Goal: Task Accomplishment & Management: Manage account settings

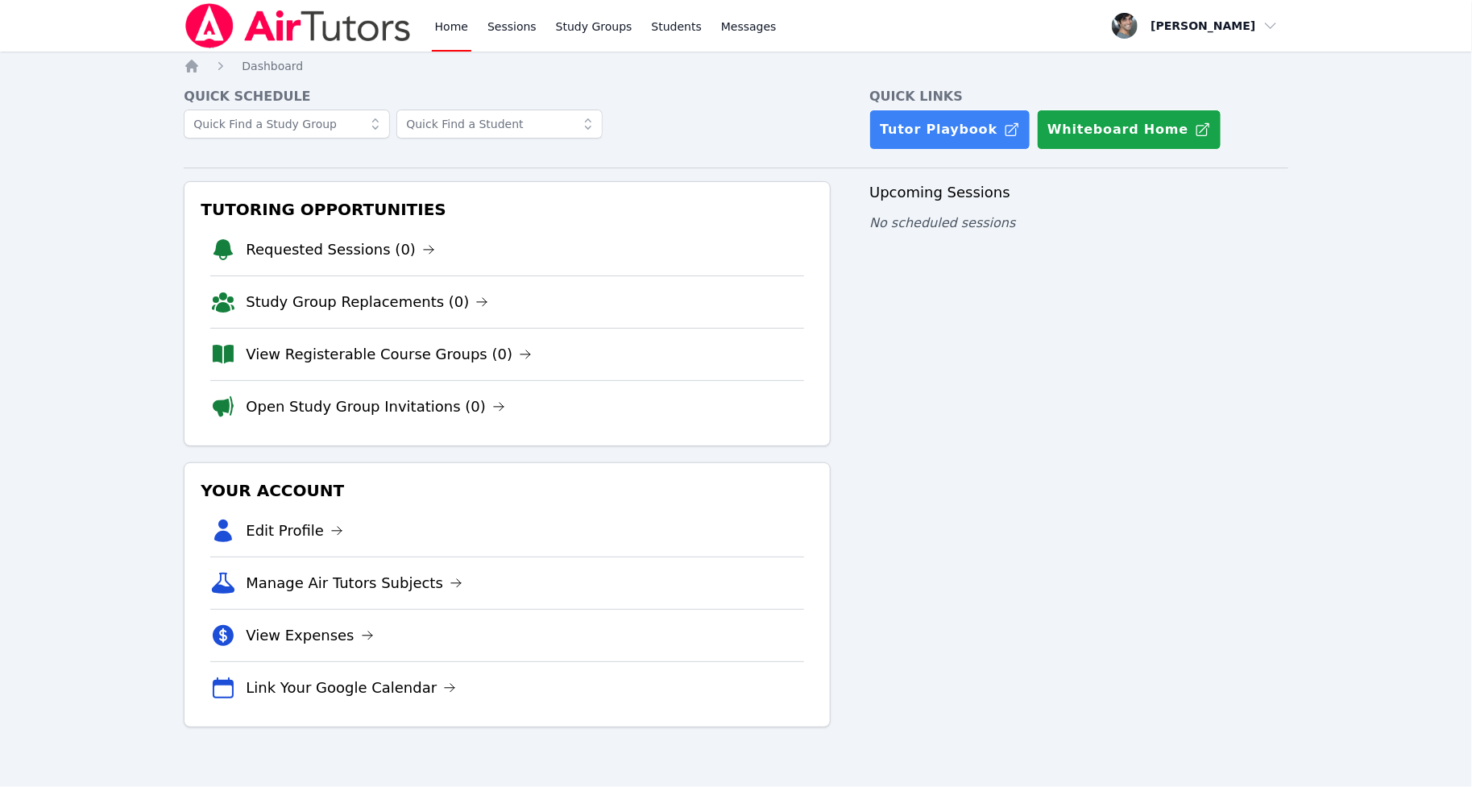
click at [1250, 46] on div "Open user menu Hasan Ali" at bounding box center [1194, 26] width 185 height 52
click at [1250, 15] on span "button" at bounding box center [1195, 25] width 176 height 35
click at [1157, 92] on button "Logout" at bounding box center [1201, 91] width 155 height 29
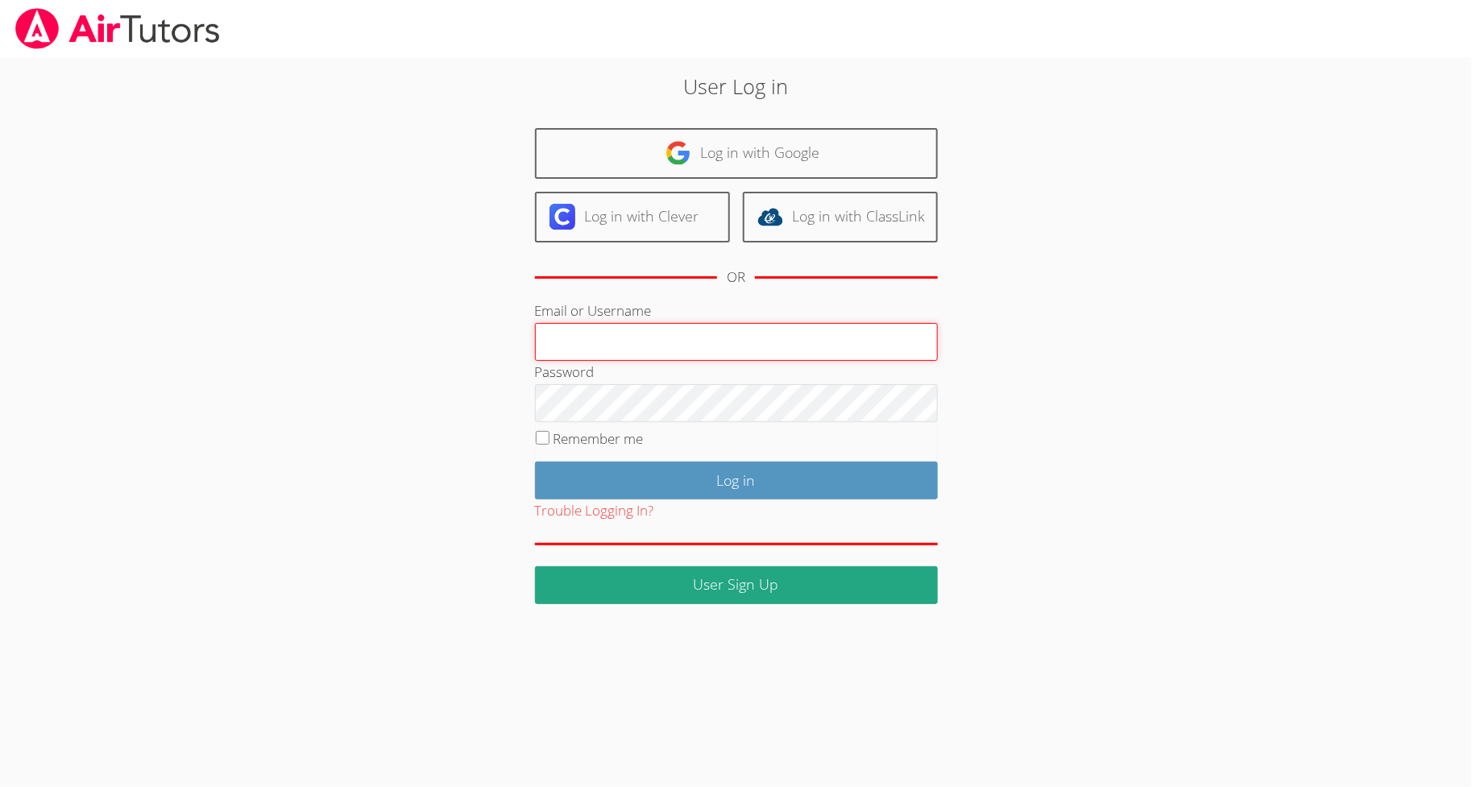
type input "[PERSON_NAME][EMAIL_ADDRESS][DOMAIN_NAME]"
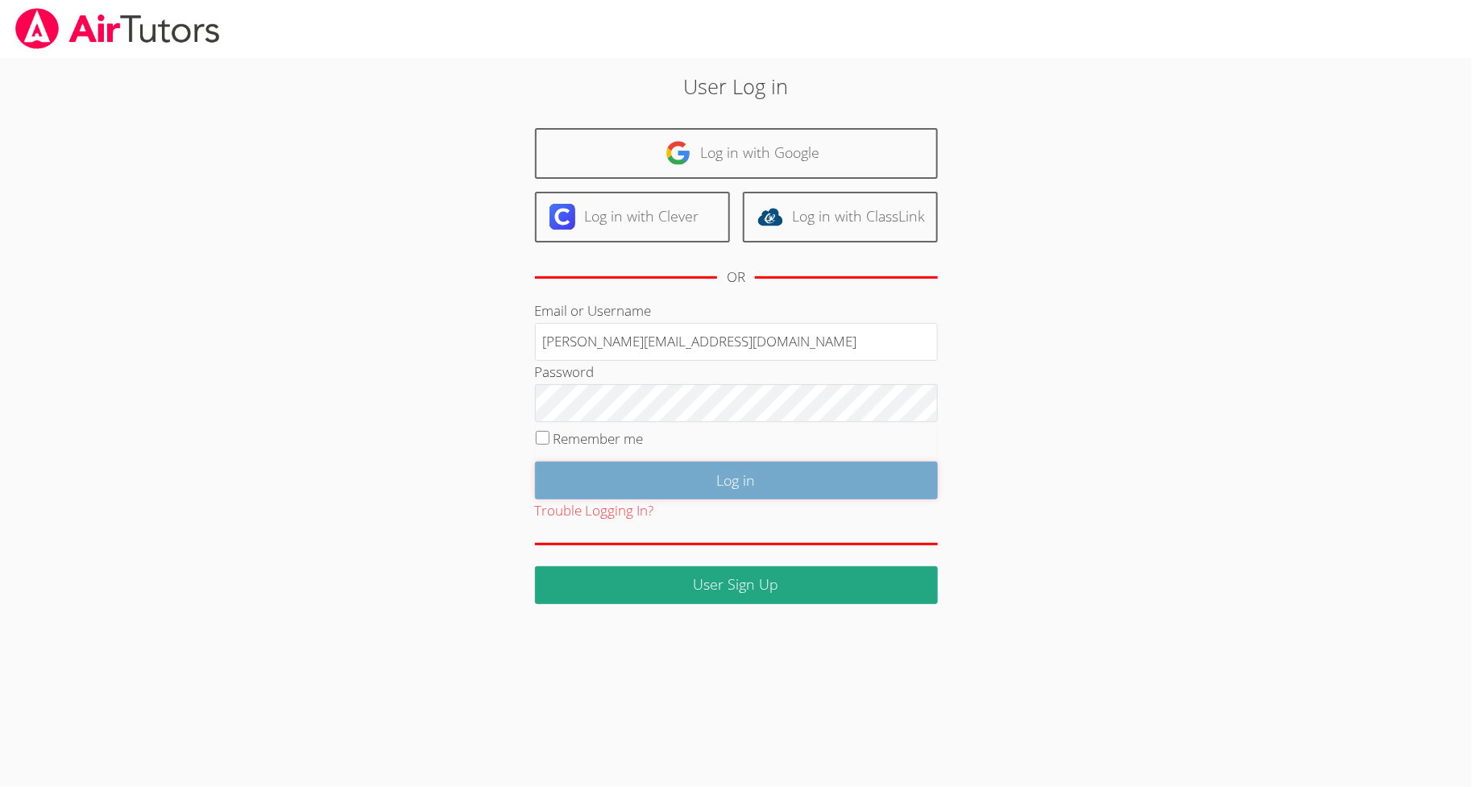
click at [717, 483] on input "Log in" at bounding box center [736, 481] width 403 height 38
